Goal: Task Accomplishment & Management: Manage account settings

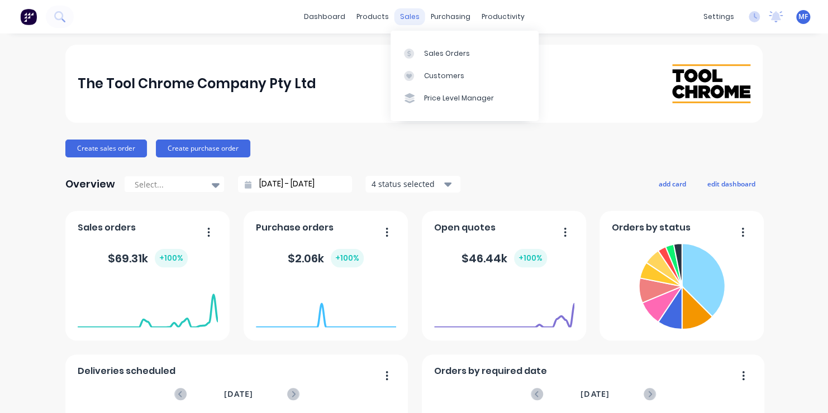
click at [406, 16] on div "sales" at bounding box center [409, 16] width 31 height 17
click at [441, 51] on div "Sales Orders" at bounding box center [447, 54] width 46 height 10
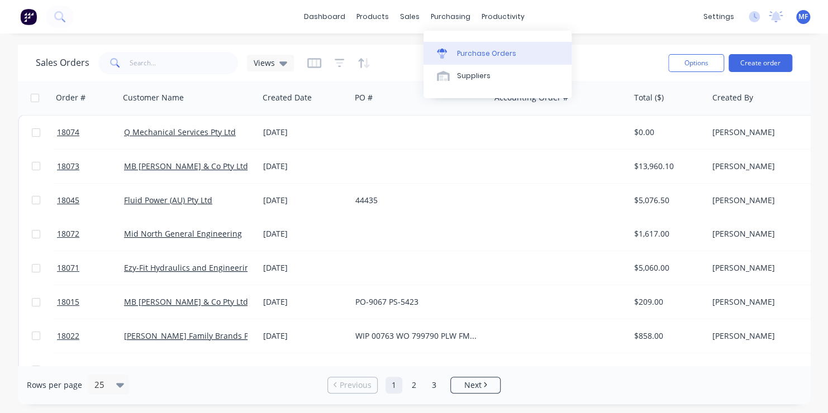
click at [503, 49] on div "Purchase Orders" at bounding box center [486, 54] width 59 height 10
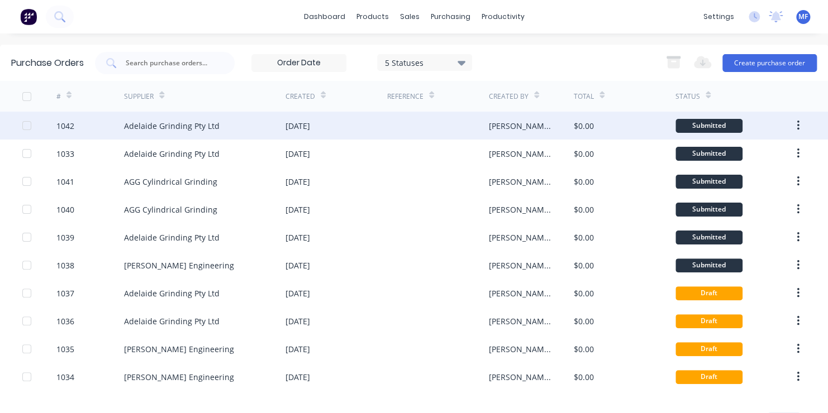
click at [184, 128] on div "Adelaide Grinding Pty Ltd" at bounding box center [172, 126] width 96 height 12
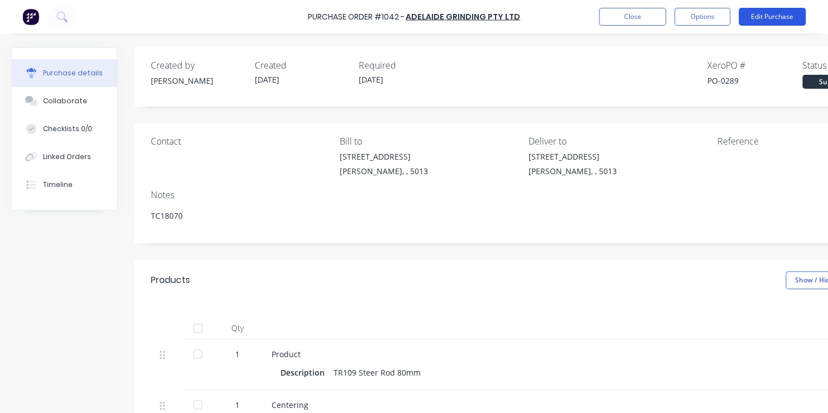
click at [773, 12] on button "Edit Purchase" at bounding box center [772, 17] width 67 height 18
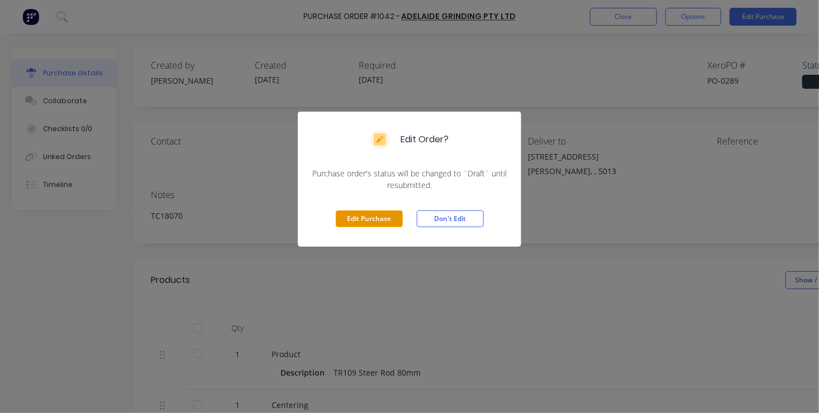
click at [364, 215] on button "Edit Purchase" at bounding box center [369, 219] width 67 height 17
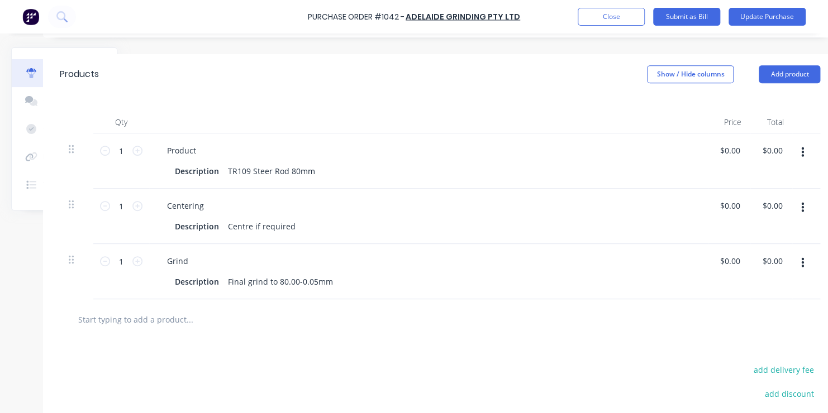
scroll to position [224, 109]
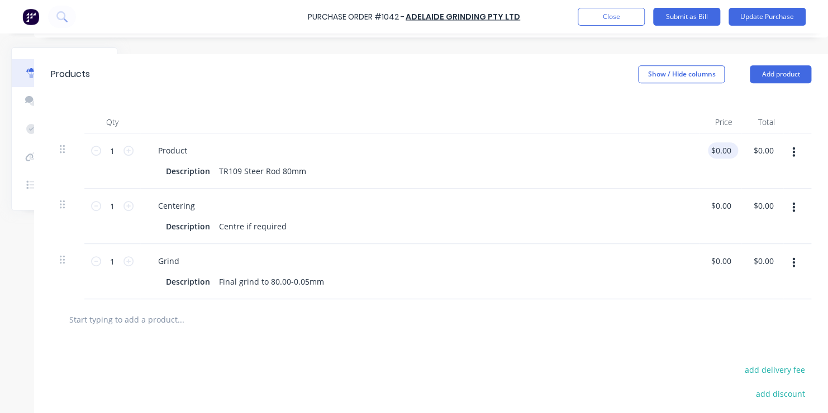
type textarea "x"
type input "0.0000"
click at [716, 152] on input "0.0000" at bounding box center [721, 150] width 26 height 16
click at [618, 18] on button "Close" at bounding box center [611, 17] width 67 height 18
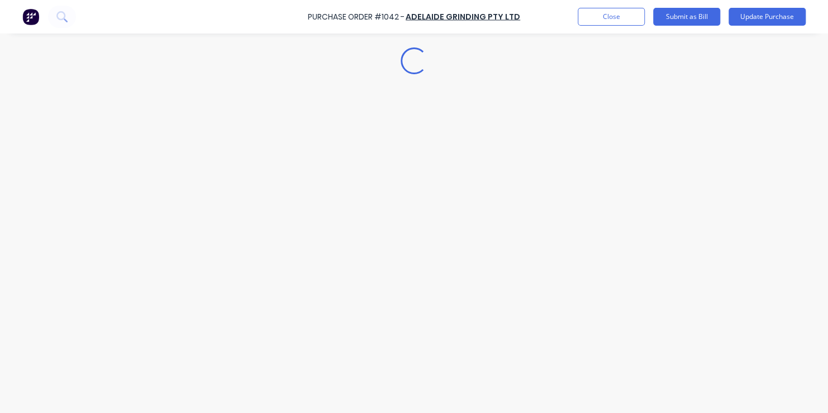
scroll to position [0, 0]
type textarea "x"
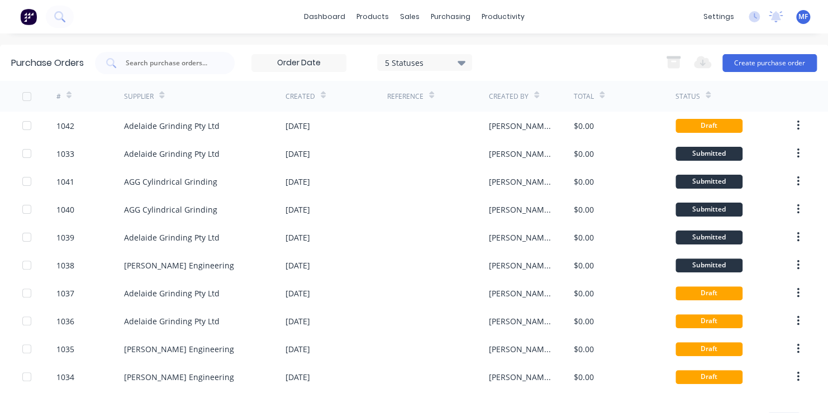
click at [798, 18] on span "MF" at bounding box center [802, 17] width 9 height 10
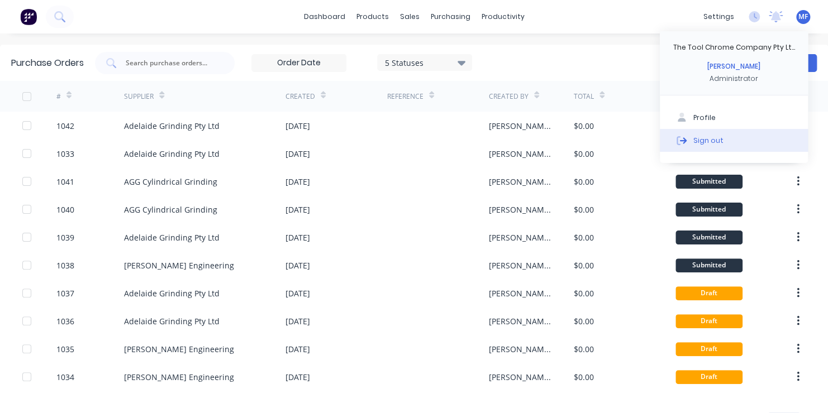
click at [693, 138] on div "Sign out" at bounding box center [708, 140] width 30 height 10
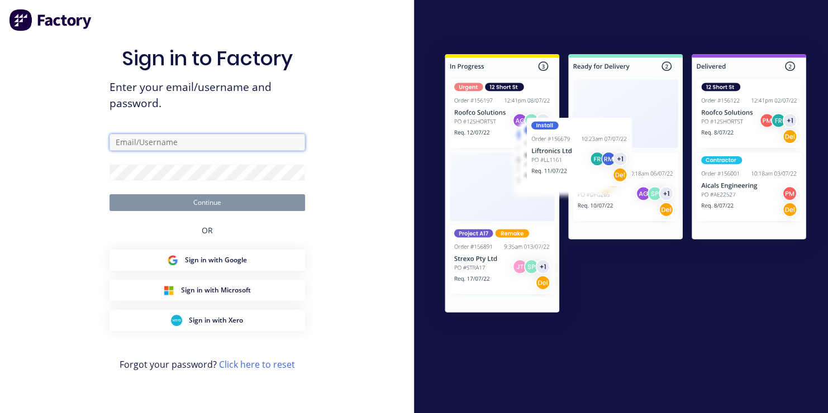
type input "Fleer"
